Goal: Navigation & Orientation: Find specific page/section

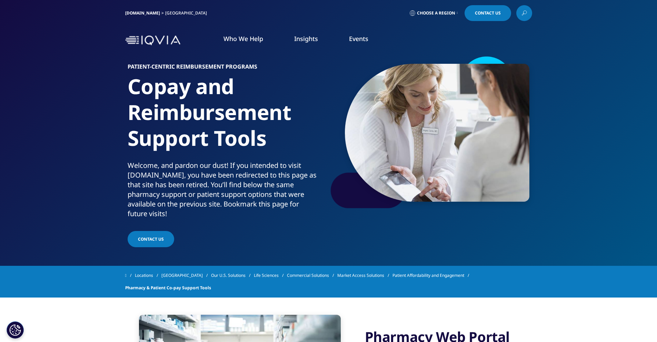
click at [435, 7] on link "Choose a Region" at bounding box center [434, 13] width 51 height 16
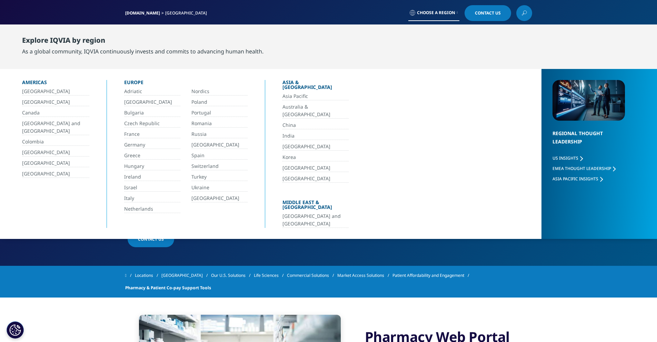
click at [39, 171] on link "[GEOGRAPHIC_DATA]" at bounding box center [55, 174] width 67 height 8
